Goal: Task Accomplishment & Management: Use online tool/utility

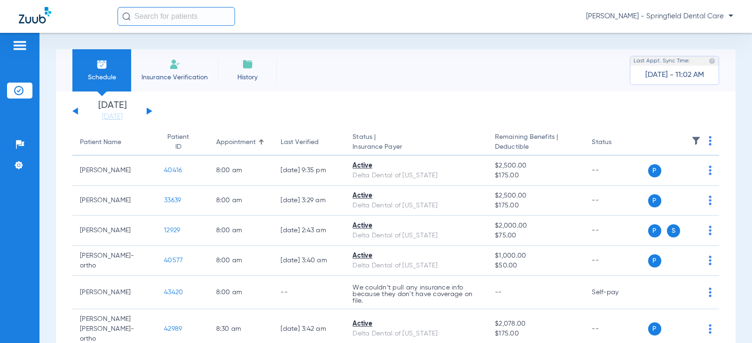
click at [189, 16] on input "text" at bounding box center [175, 16] width 117 height 19
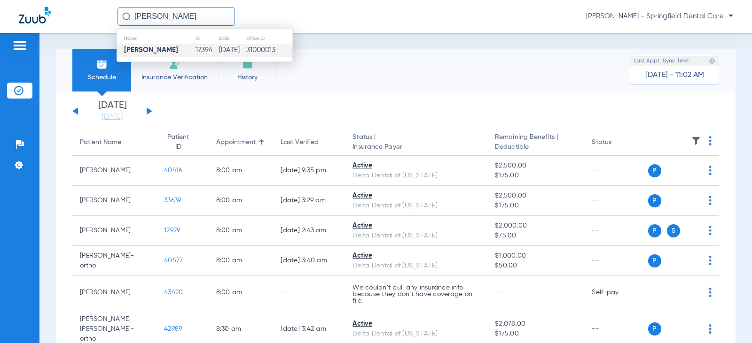
type input "[PERSON_NAME]"
click at [178, 48] on td "[PERSON_NAME]" at bounding box center [156, 50] width 78 height 13
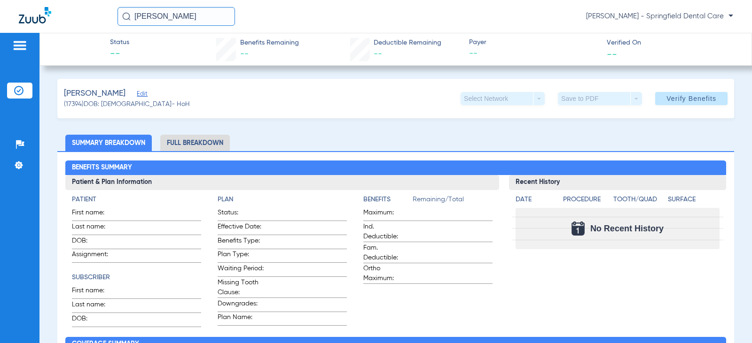
click at [139, 92] on span "Edit" at bounding box center [141, 95] width 8 height 9
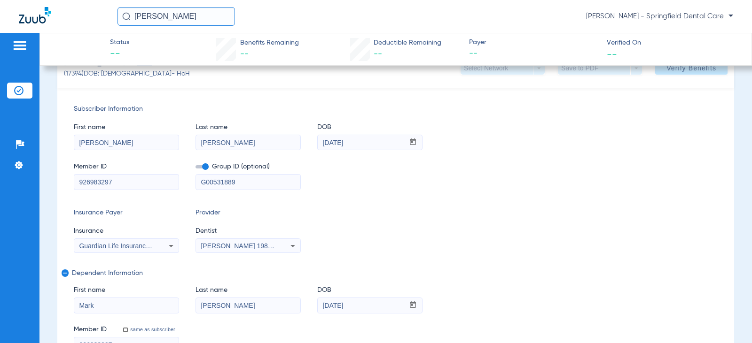
scroll to position [47, 0]
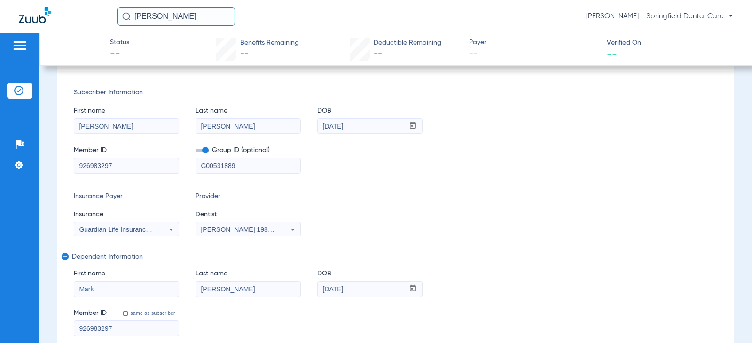
drag, startPoint x: 125, startPoint y: 168, endPoint x: 42, endPoint y: 175, distance: 83.4
click at [512, 205] on div "Insurance Payer Insurance Guardian Life Insurance Co. Of America Provider Denti…" at bounding box center [395, 214] width 643 height 45
drag, startPoint x: 132, startPoint y: 166, endPoint x: 37, endPoint y: 172, distance: 95.5
click at [37, 172] on div "Patients Insurance Verification Setup Help Center Settings Status -- Benefits R…" at bounding box center [376, 204] width 752 height 343
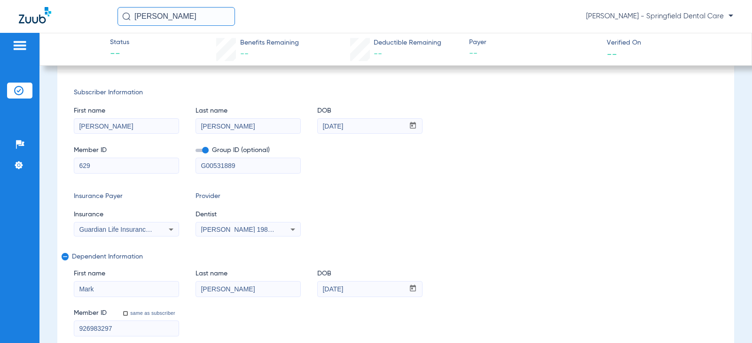
click at [94, 168] on input "629" at bounding box center [126, 165] width 104 height 15
drag, startPoint x: 148, startPoint y: 162, endPoint x: 71, endPoint y: 160, distance: 77.5
click at [62, 157] on div "Subscriber Information First name [PERSON_NAME] Last name [PERSON_NAME] mm / dd…" at bounding box center [395, 212] width 676 height 282
type input "629W23711"
click at [131, 234] on div "Guardian Life Insurance Co. Of America" at bounding box center [126, 229] width 104 height 11
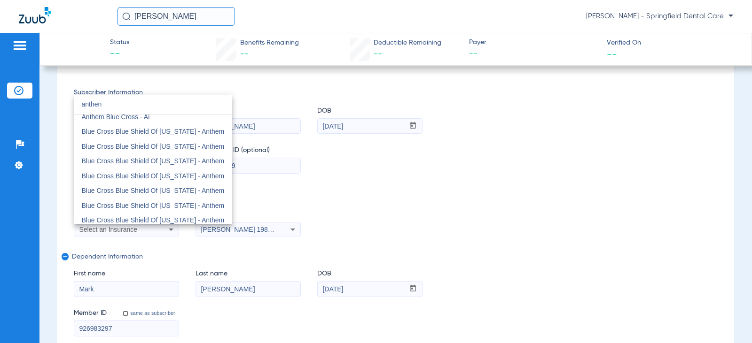
scroll to position [0, 0]
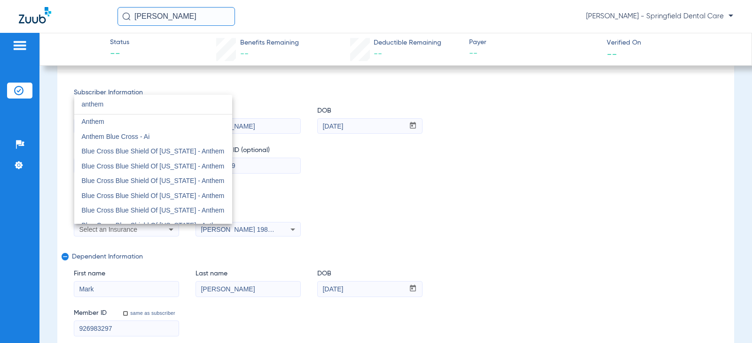
type input "anthem"
click at [155, 120] on mat-option "Anthem" at bounding box center [153, 122] width 158 height 15
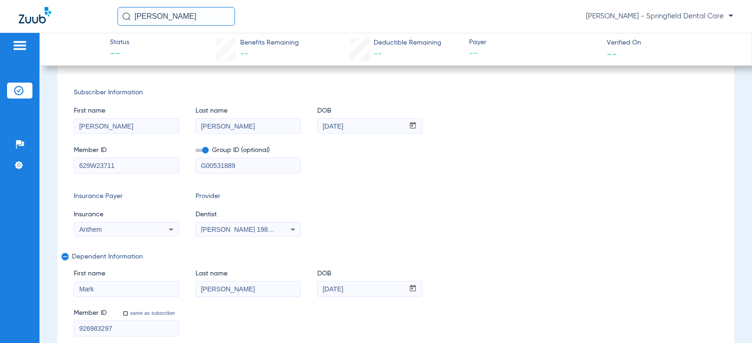
click at [222, 230] on span "[PERSON_NAME] 1982829420" at bounding box center [247, 230] width 93 height 8
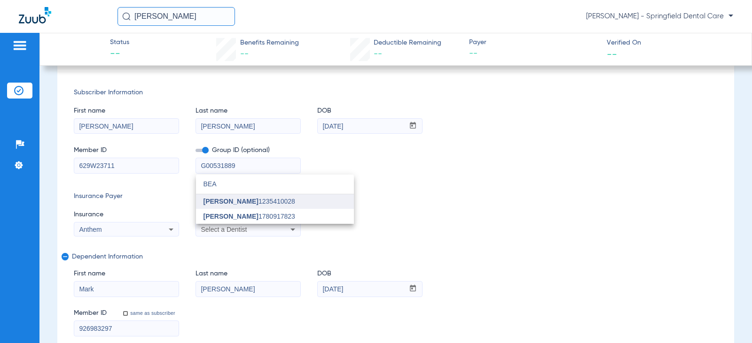
type input "BEA"
click at [232, 201] on span "[PERSON_NAME]" at bounding box center [230, 202] width 55 height 8
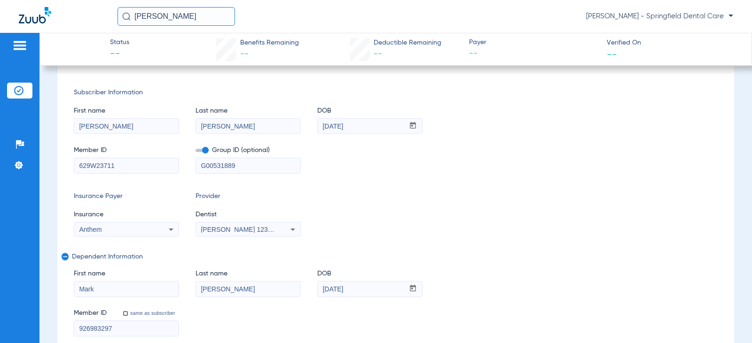
drag, startPoint x: 131, startPoint y: 164, endPoint x: 70, endPoint y: 164, distance: 61.1
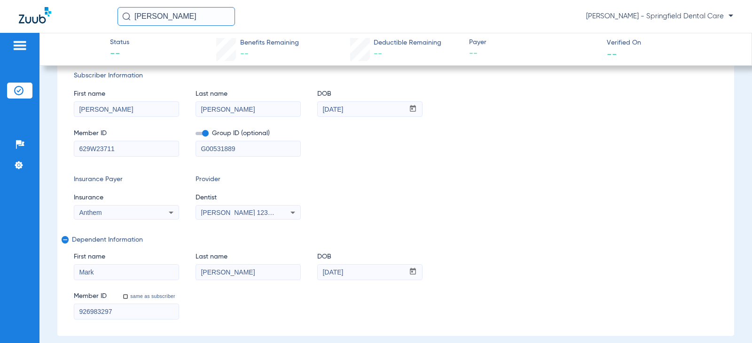
scroll to position [94, 0]
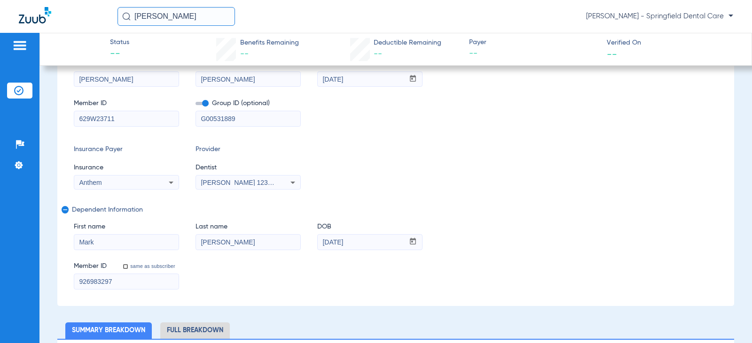
drag, startPoint x: 116, startPoint y: 285, endPoint x: 9, endPoint y: 272, distance: 107.8
click at [14, 275] on div "Patients Insurance Verification Setup Help Center Settings Status -- Benefits R…" at bounding box center [376, 204] width 752 height 343
paste input "629W23711"
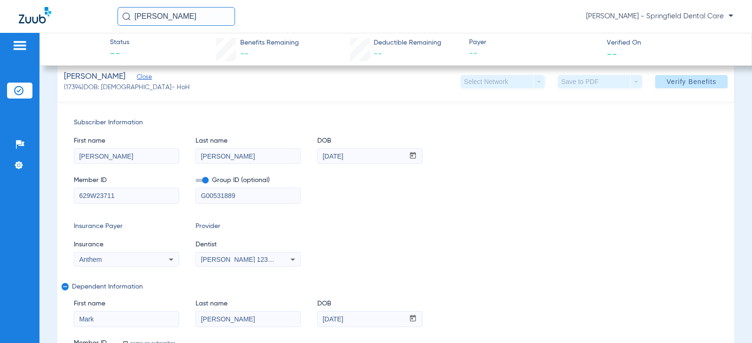
scroll to position [0, 0]
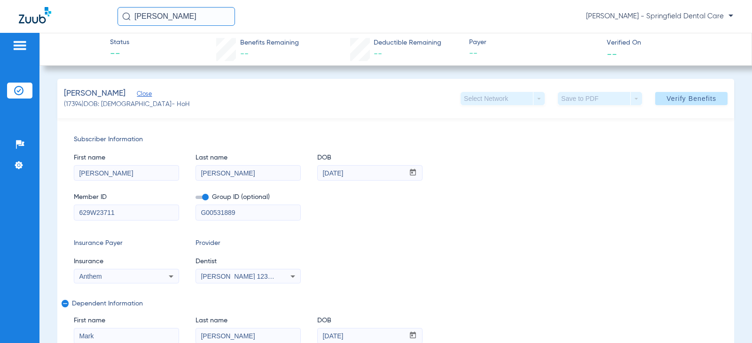
type input "629W23711"
drag, startPoint x: 263, startPoint y: 217, endPoint x: 55, endPoint y: 206, distance: 208.3
click at [60, 208] on div "Subscriber Information First name [PERSON_NAME] Last name [PERSON_NAME] mm / dd…" at bounding box center [395, 259] width 676 height 282
click at [209, 201] on span "Group ID (optional)" at bounding box center [247, 198] width 105 height 10
click at [206, 199] on span at bounding box center [201, 197] width 13 height 3
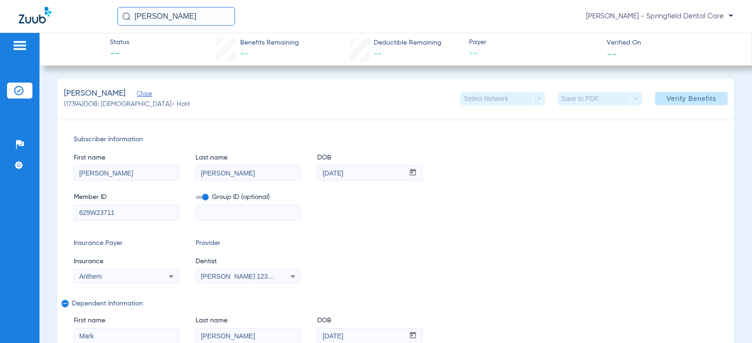
click at [195, 199] on input "checkbox" at bounding box center [195, 199] width 0 height 0
click at [677, 101] on span "Verify Benefits" at bounding box center [691, 99] width 50 height 8
